Goal: Task Accomplishment & Management: Manage account settings

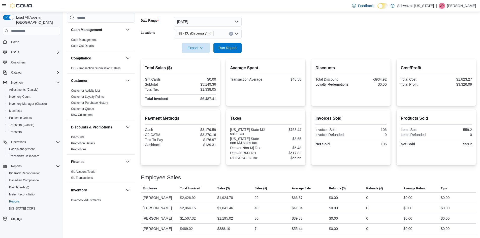
scroll to position [316, 0]
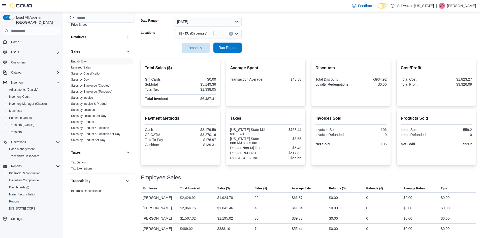
click at [231, 43] on span "Run Report" at bounding box center [227, 48] width 22 height 10
click at [227, 45] on span "Run Report" at bounding box center [228, 47] width 18 height 5
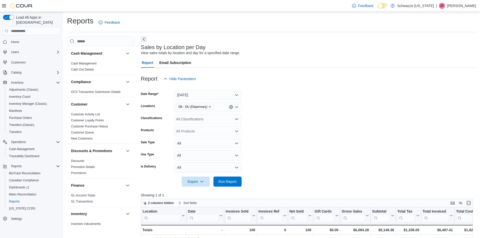
scroll to position [155, 0]
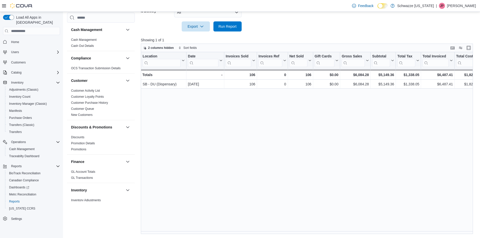
click at [233, 32] on div at bounding box center [309, 35] width 336 height 6
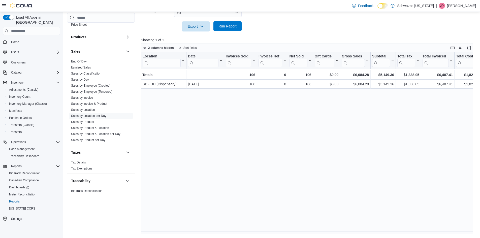
click at [233, 26] on span "Run Report" at bounding box center [228, 26] width 18 height 5
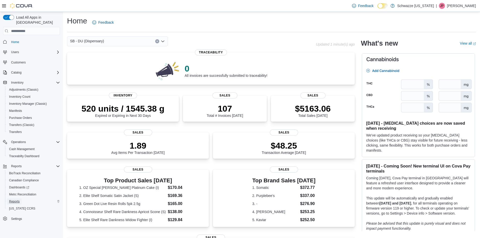
click at [17, 200] on span "Reports" at bounding box center [14, 202] width 11 height 4
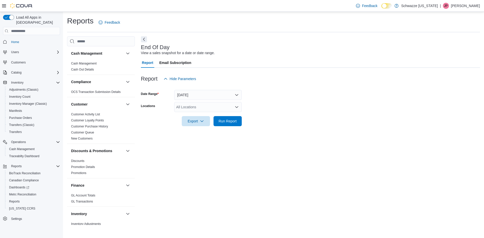
click at [185, 106] on div "All Locations" at bounding box center [208, 107] width 68 height 10
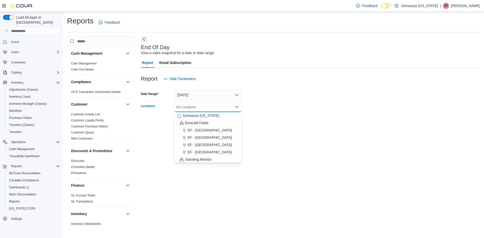
click at [151, 141] on div "End Of Day View a sales snapshot for a date or date range. Report Email Subscri…" at bounding box center [310, 130] width 339 height 189
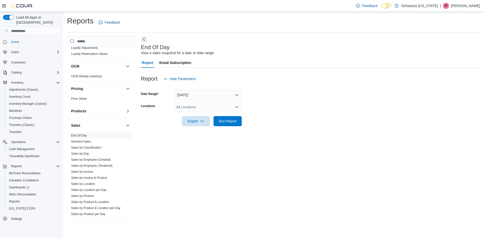
scroll to position [316, 0]
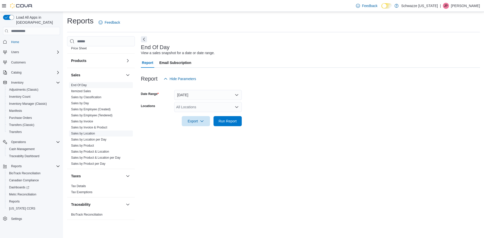
click at [90, 134] on link "Sales by Location" at bounding box center [83, 134] width 24 height 4
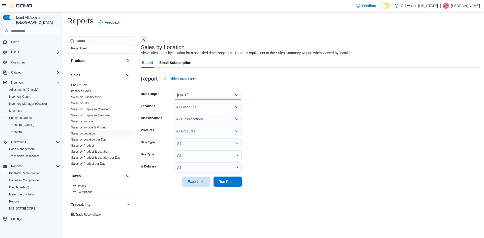
click at [192, 93] on button "Yesterday" at bounding box center [208, 95] width 68 height 10
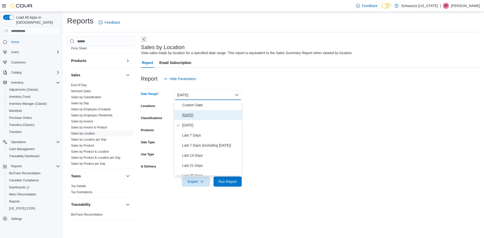
click at [197, 112] on button "Today" at bounding box center [208, 115] width 68 height 10
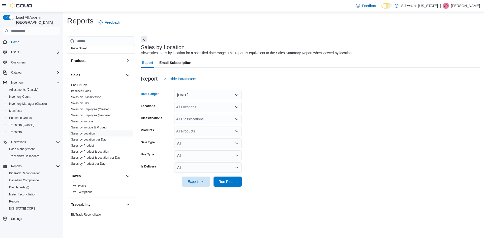
click at [202, 108] on div "All Locations" at bounding box center [208, 107] width 68 height 10
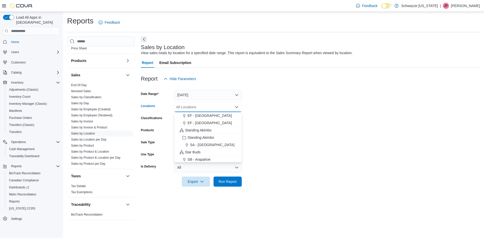
scroll to position [101, 0]
click at [202, 135] on button "SB - Commerce City" at bounding box center [208, 131] width 68 height 7
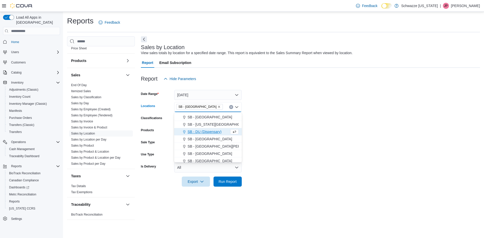
click at [218, 106] on icon "Remove SB - Commerce City from selection in this group" at bounding box center [219, 106] width 3 height 3
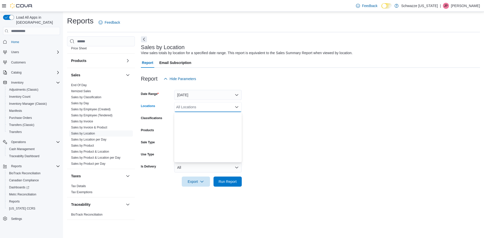
scroll to position [0, 0]
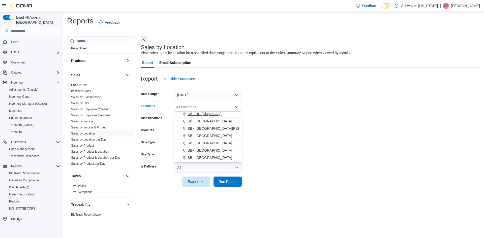
click at [214, 115] on span "SB - DU (Dispensary)" at bounding box center [205, 113] width 34 height 5
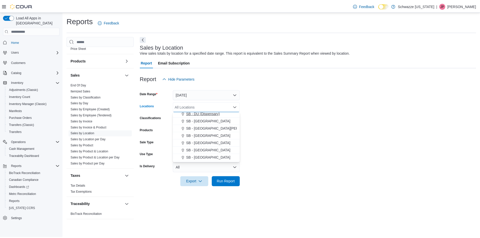
scroll to position [124, 0]
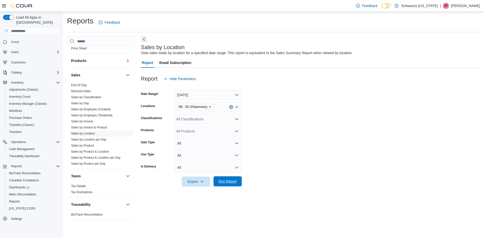
click at [226, 180] on span "Run Report" at bounding box center [228, 181] width 18 height 5
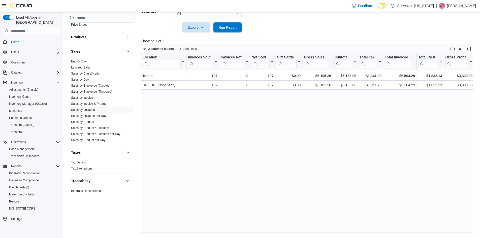
scroll to position [155, 0]
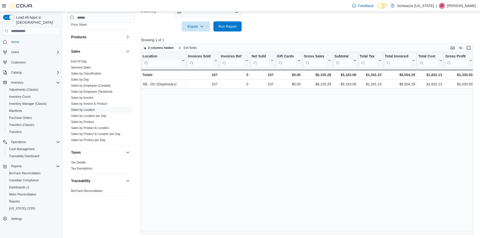
click at [240, 231] on div "Location Click to view column header actions Invoices Sold Click to view column…" at bounding box center [309, 143] width 336 height 182
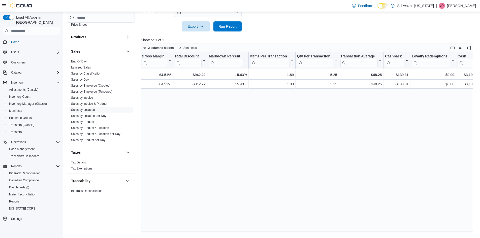
scroll to position [0, 334]
click at [27, 147] on span "Cash Management" at bounding box center [21, 149] width 25 height 4
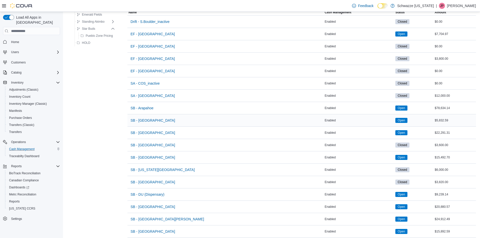
scroll to position [151, 0]
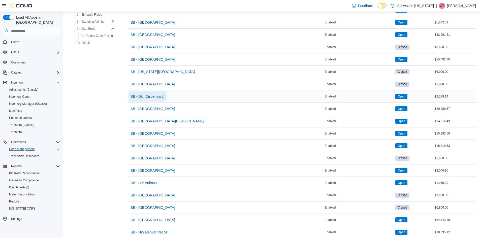
click at [153, 96] on span "SB - DU (Dispensary)" at bounding box center [148, 96] width 34 height 5
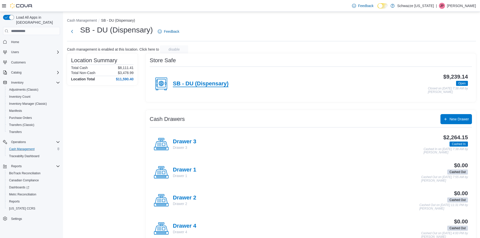
click at [209, 83] on h4 "SB - DU (Dispensary)" at bounding box center [201, 84] width 56 height 7
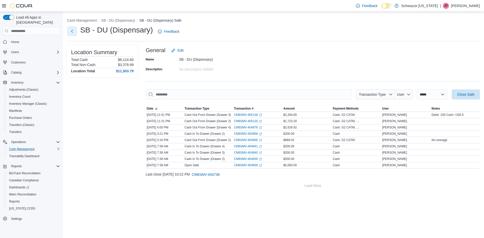
click at [76, 29] on button "Next" at bounding box center [72, 31] width 10 height 10
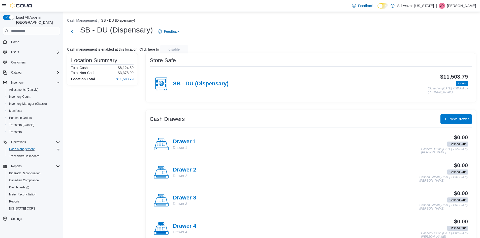
click at [204, 86] on h4 "SB - DU (Dispensary)" at bounding box center [201, 84] width 56 height 7
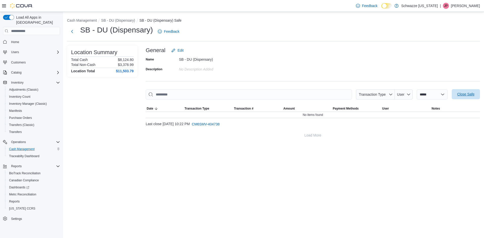
click at [468, 94] on span "Close Safe" at bounding box center [465, 94] width 17 height 5
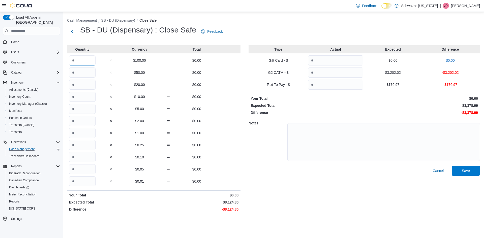
click at [87, 61] on input "Quantity" at bounding box center [82, 60] width 26 height 10
type input "**"
click at [85, 182] on input "Quantity" at bounding box center [82, 181] width 26 height 10
type input "****"
click at [323, 76] on input "Quantity" at bounding box center [335, 73] width 55 height 10
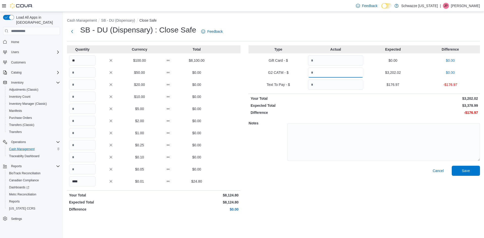
type input "*******"
click at [316, 85] on input "Quantity" at bounding box center [335, 85] width 55 height 10
type input "******"
click at [467, 172] on span "Save" at bounding box center [466, 170] width 8 height 5
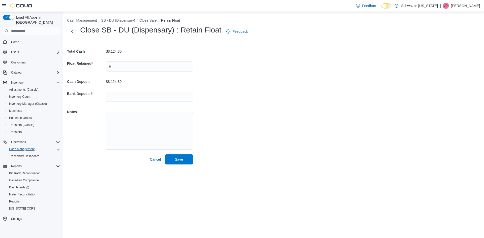
click at [165, 74] on div at bounding box center [149, 66] width 87 height 16
click at [163, 68] on input "text" at bounding box center [149, 66] width 87 height 10
type input "****"
click at [180, 161] on span "Save" at bounding box center [179, 159] width 8 height 5
